Goal: Task Accomplishment & Management: Use online tool/utility

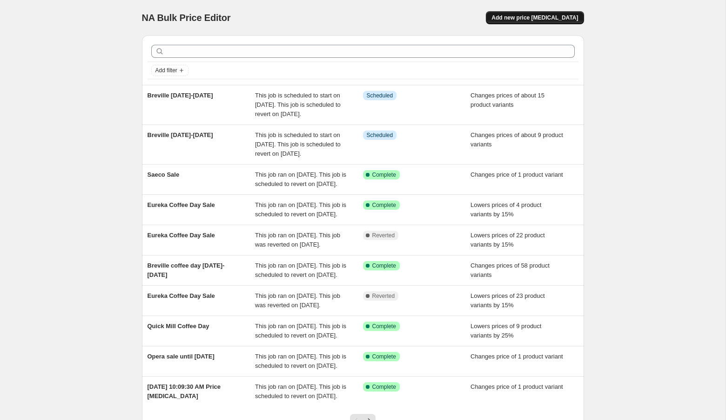
click at [532, 13] on button "Add new price [MEDICAL_DATA]" at bounding box center [535, 17] width 98 height 13
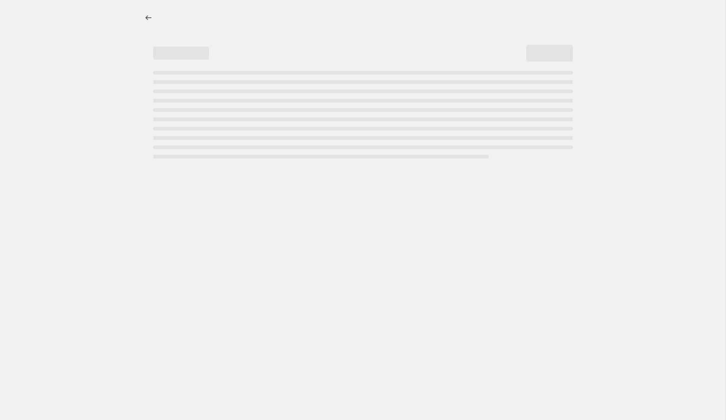
select select "percentage"
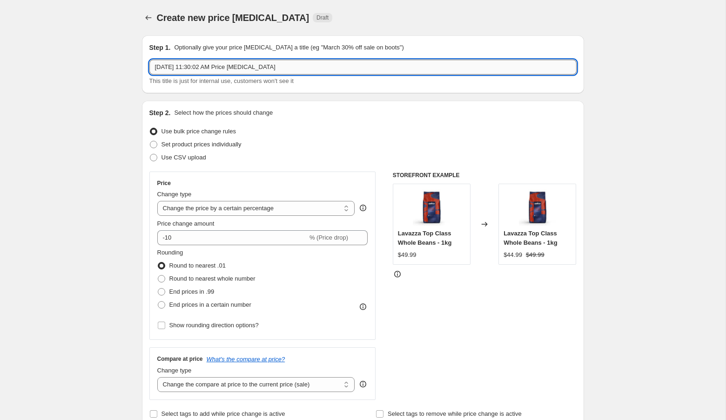
click at [388, 68] on input "Oct 1, 2025, 11:30:02 AM Price change job" at bounding box center [362, 67] width 427 height 15
type input "October E4"
click at [168, 144] on span "Set product prices individually" at bounding box center [202, 144] width 80 height 7
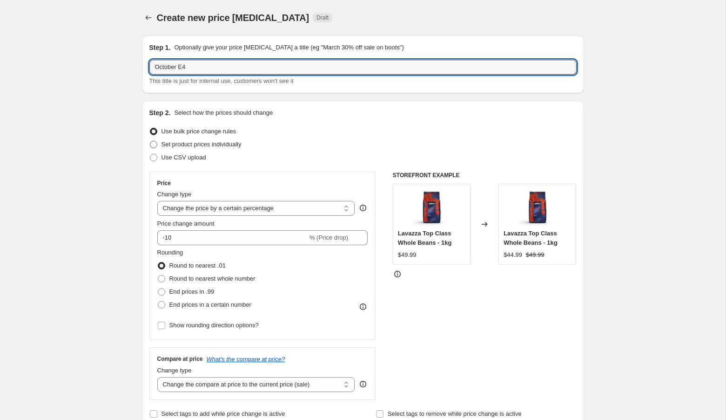
click at [150, 141] on input "Set product prices individually" at bounding box center [150, 141] width 0 height 0
radio input "true"
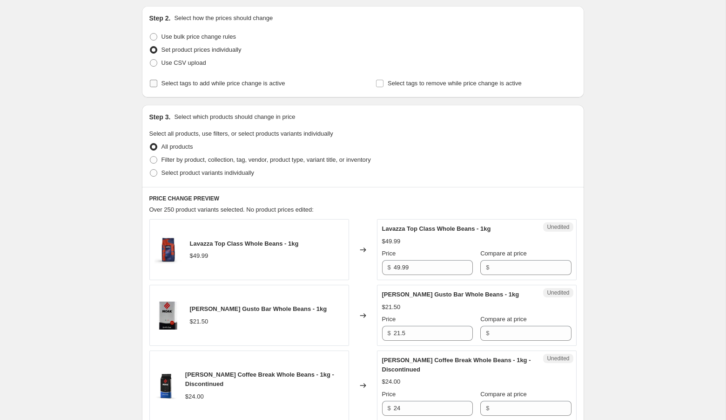
scroll to position [95, 0]
click at [176, 81] on span "Select tags to add while price change is active" at bounding box center [224, 82] width 124 height 7
click at [157, 81] on input "Select tags to add while price change is active" at bounding box center [153, 82] width 7 height 7
checkbox input "true"
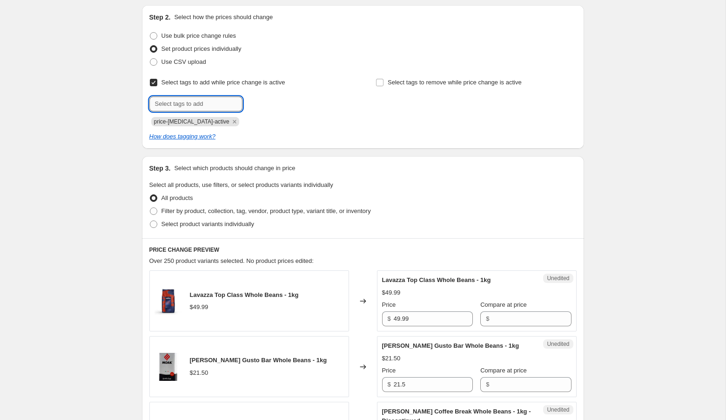
click at [173, 98] on input "text" at bounding box center [195, 103] width 93 height 15
type input "Fall Sale"
click at [262, 104] on span "Add Fall Sale" at bounding box center [267, 102] width 35 height 7
click at [417, 79] on span "Select tags to remove while price change is active" at bounding box center [455, 82] width 134 height 7
click at [384, 79] on input "Select tags to remove while price change is active" at bounding box center [379, 82] width 7 height 7
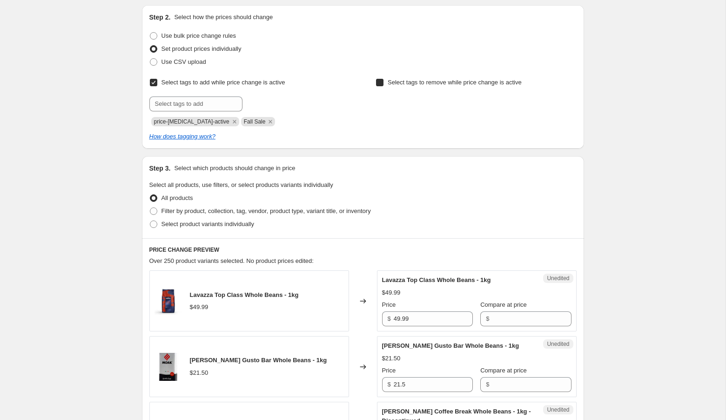
checkbox input "true"
click at [395, 102] on input "text" at bounding box center [422, 103] width 93 height 15
type input "Fall Sale"
click at [498, 102] on span "Fall Sale" at bounding box center [500, 103] width 23 height 7
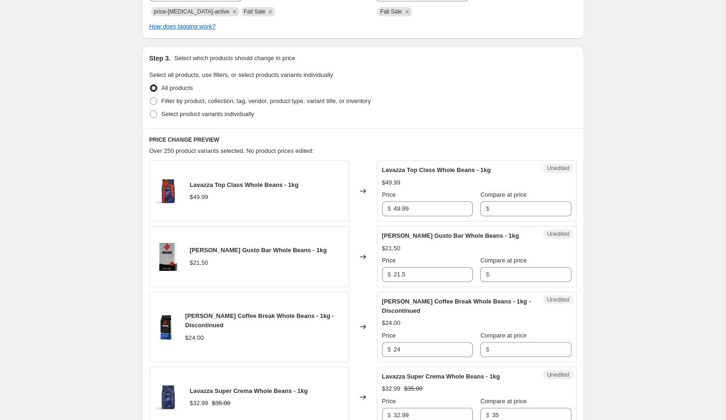
scroll to position [195, 0]
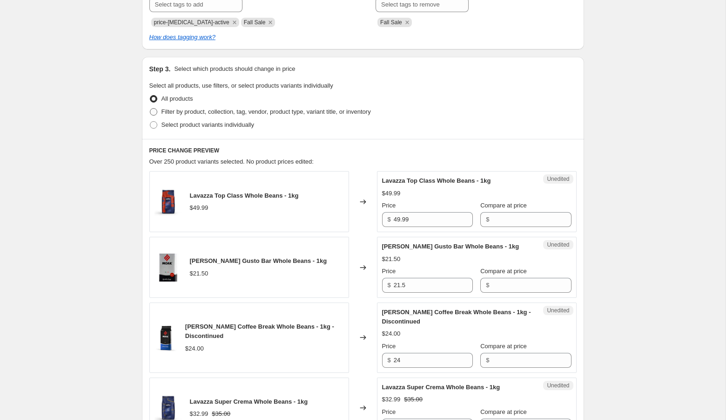
click at [280, 112] on span "Filter by product, collection, tag, vendor, product type, variant title, or inv…" at bounding box center [267, 111] width 210 height 7
click at [150, 108] on input "Filter by product, collection, tag, vendor, product type, variant title, or inv…" at bounding box center [150, 108] width 0 height 0
radio input "true"
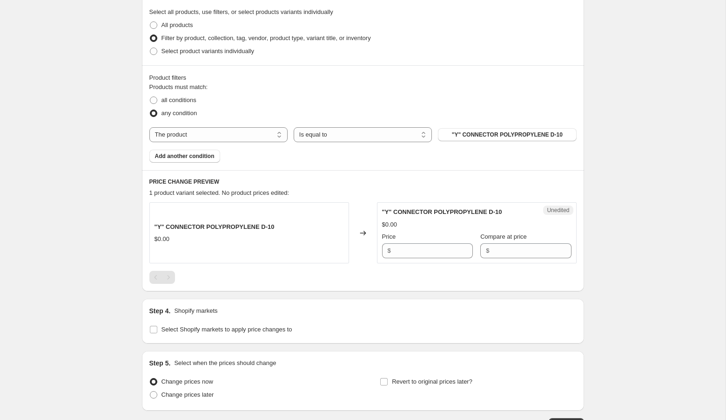
scroll to position [269, 0]
click at [197, 47] on span "Select product variants individually" at bounding box center [208, 50] width 93 height 7
click at [150, 47] on input "Select product variants individually" at bounding box center [150, 47] width 0 height 0
radio input "true"
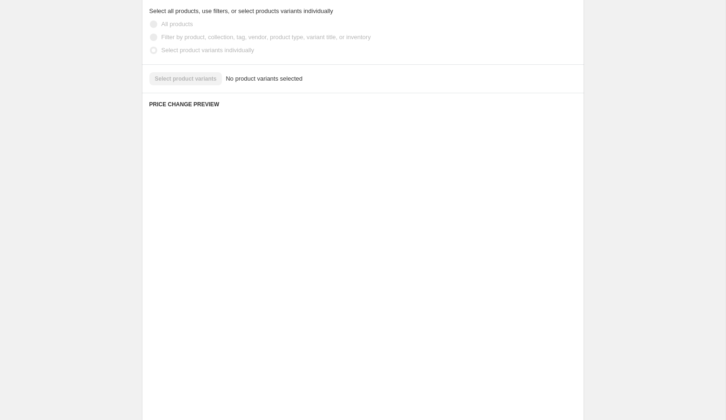
scroll to position [173, 0]
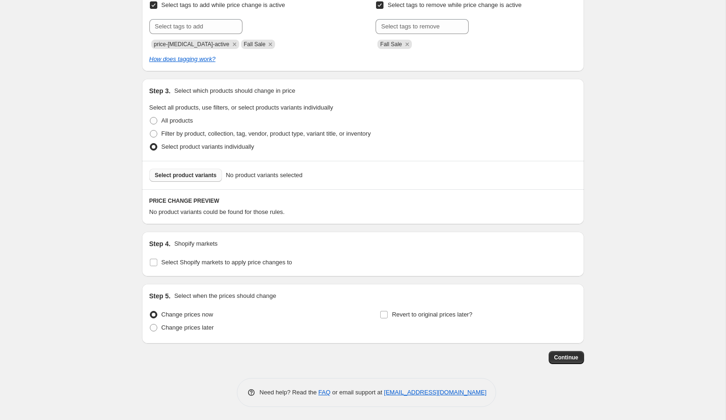
click at [185, 175] on span "Select product variants" at bounding box center [186, 174] width 62 height 7
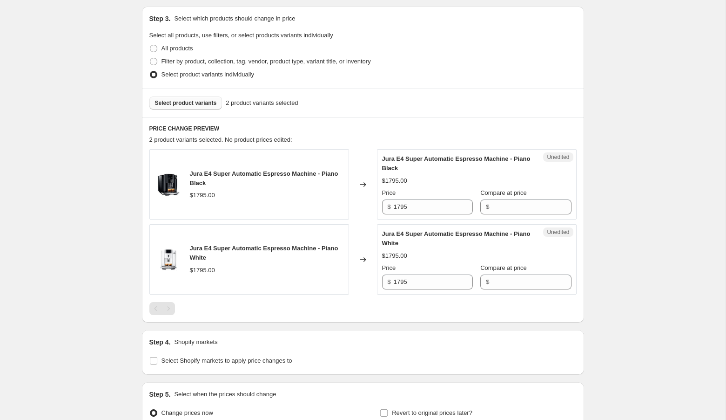
scroll to position [265, 0]
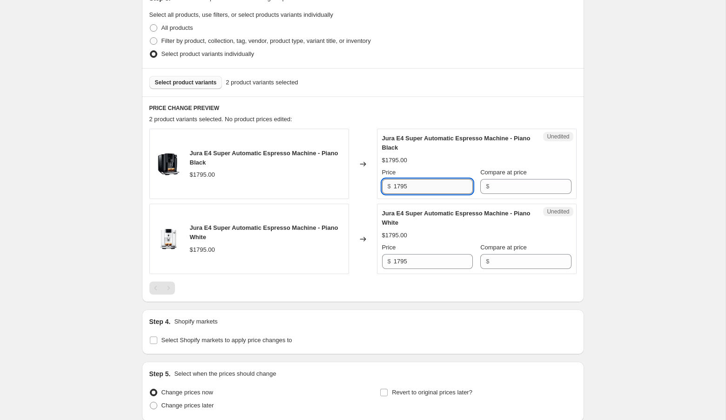
click at [441, 187] on input "1795" at bounding box center [433, 186] width 79 height 15
click at [492, 184] on input "Compare at price" at bounding box center [531, 186] width 79 height 15
paste input "1795"
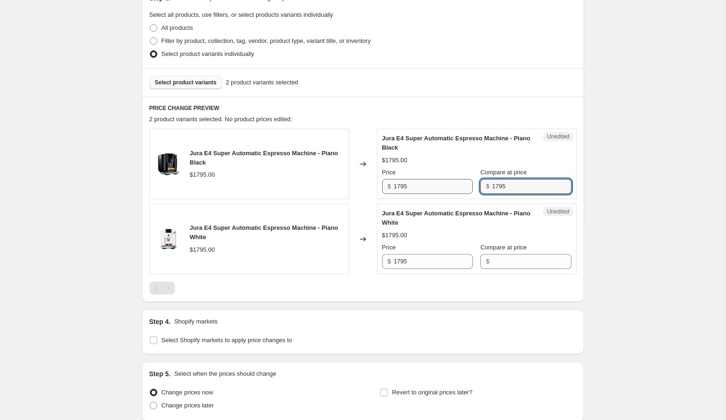
type input "1795"
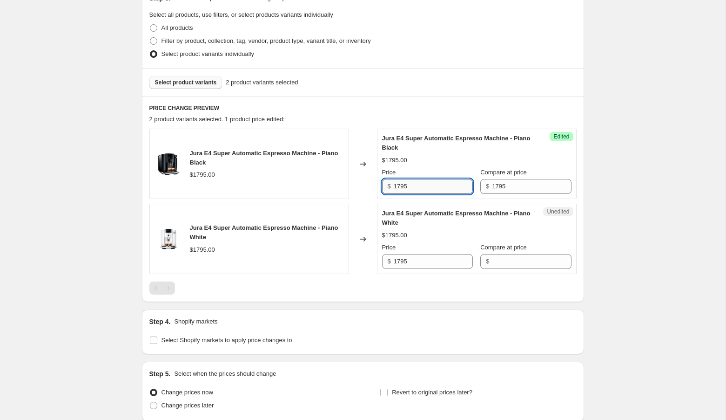
click at [401, 184] on input "1795" at bounding box center [433, 186] width 79 height 15
type input "1695"
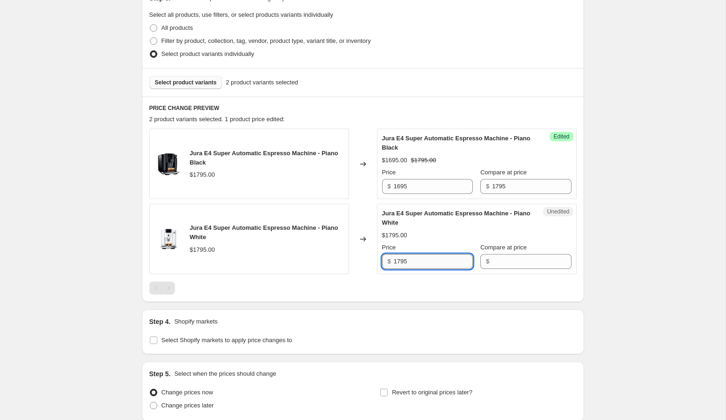
click at [401, 261] on input "1795" at bounding box center [433, 261] width 79 height 15
type input "1695"
click at [614, 253] on div "Create new price change job. This page is ready Create new price change job Dra…" at bounding box center [363, 117] width 726 height 764
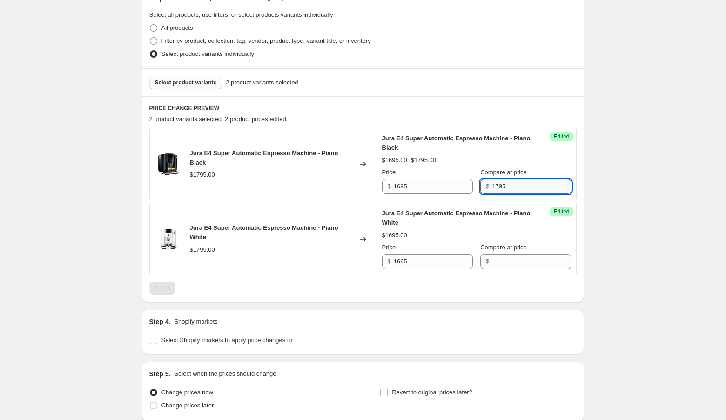
click at [516, 180] on input "1795" at bounding box center [531, 186] width 79 height 15
click at [492, 259] on input "Compare at price" at bounding box center [531, 261] width 79 height 15
paste input "1795"
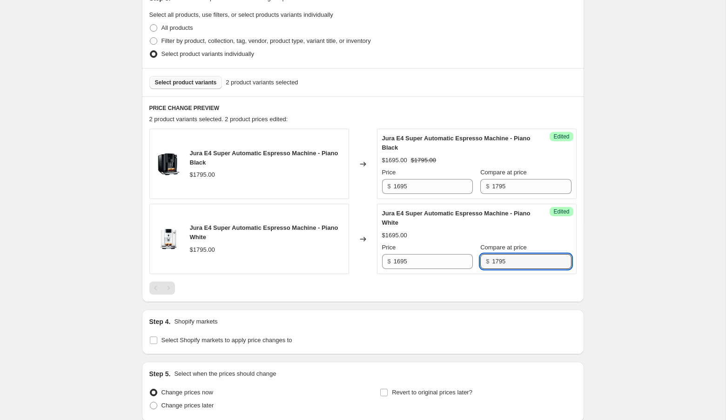
type input "1795"
click at [655, 187] on div "Create new price change job. This page is ready Create new price change job Dra…" at bounding box center [363, 117] width 726 height 764
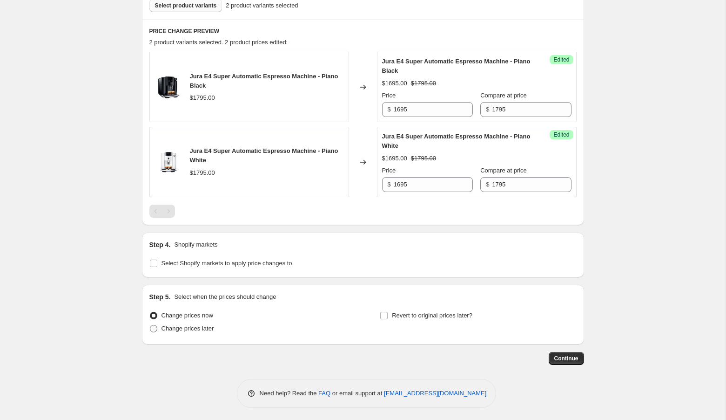
click at [204, 332] on label "Change prices later" at bounding box center [181, 328] width 65 height 13
click at [150, 325] on input "Change prices later" at bounding box center [150, 325] width 0 height 0
radio input "true"
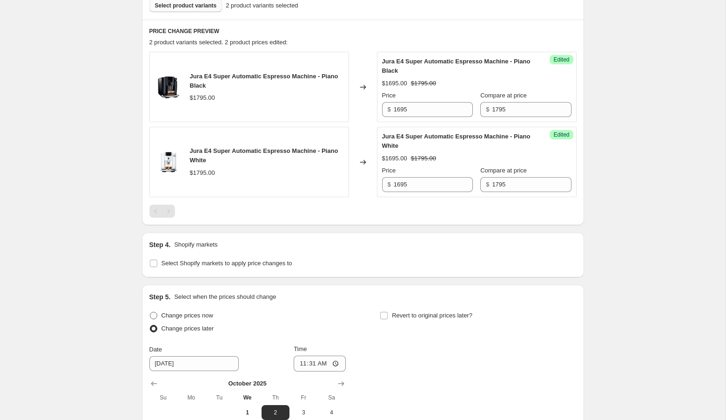
click at [203, 311] on span "Change prices now" at bounding box center [188, 314] width 52 height 7
click at [150, 311] on input "Change prices now" at bounding box center [150, 311] width 0 height 0
radio input "true"
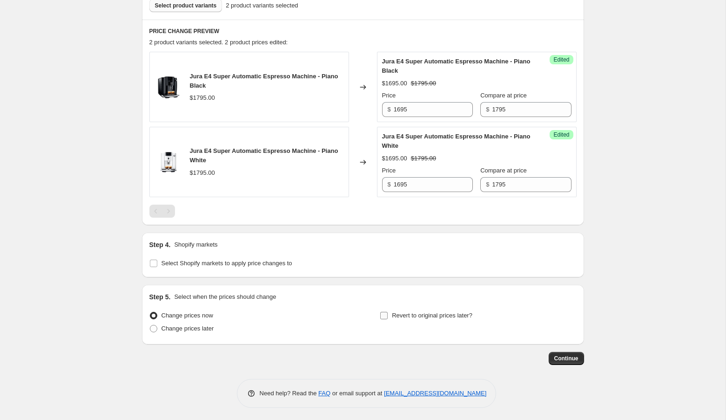
click at [396, 311] on span "Revert to original prices later?" at bounding box center [432, 314] width 81 height 7
click at [388, 311] on input "Revert to original prices later?" at bounding box center [383, 314] width 7 height 7
checkbox input "true"
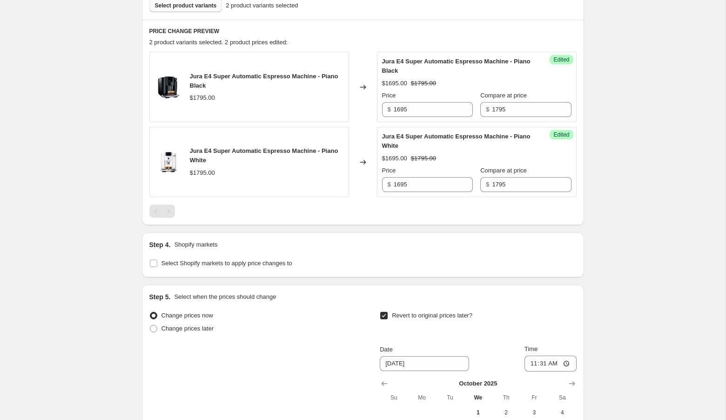
scroll to position [501, 0]
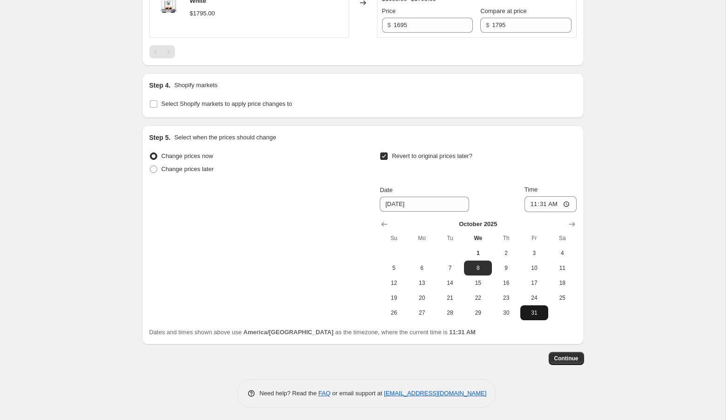
click at [538, 313] on span "31" at bounding box center [534, 312] width 20 height 7
type input "10/31/2025"
click at [539, 204] on input "11:31" at bounding box center [551, 204] width 52 height 16
type input "23:59"
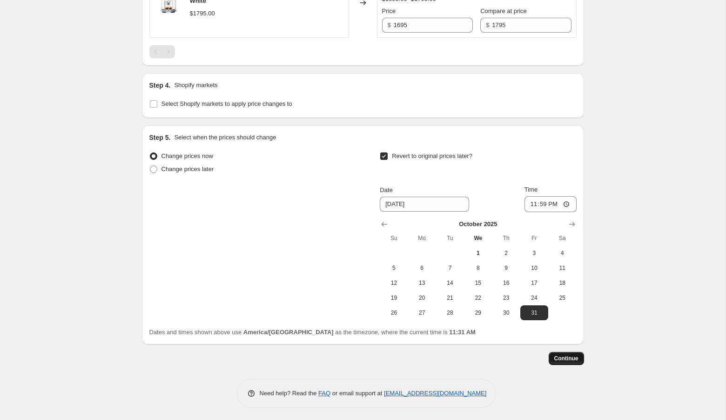
click at [569, 357] on span "Continue" at bounding box center [567, 357] width 24 height 7
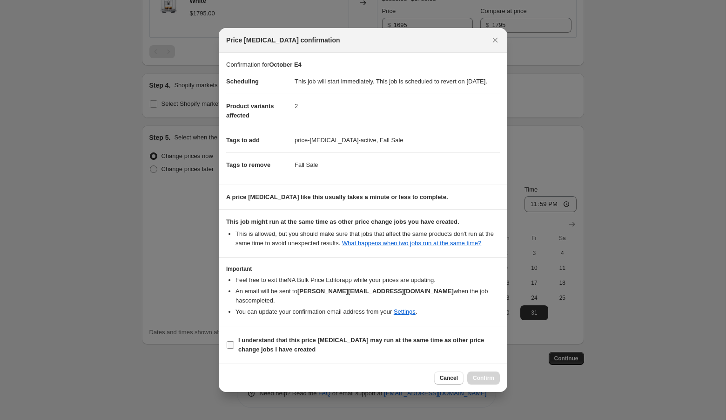
click at [361, 346] on b "I understand that this price change job may run at the same time as other price…" at bounding box center [361, 344] width 246 height 16
click at [234, 346] on input "I understand that this price change job may run at the same time as other price…" at bounding box center [230, 344] width 7 height 7
checkbox input "true"
click at [483, 380] on span "Confirm" at bounding box center [483, 377] width 21 height 7
